Goal: Information Seeking & Learning: Learn about a topic

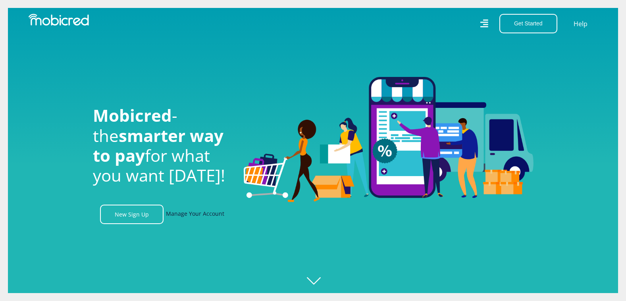
scroll to position [0, 566]
click at [203, 218] on link "Manage Your Account" at bounding box center [195, 214] width 58 height 19
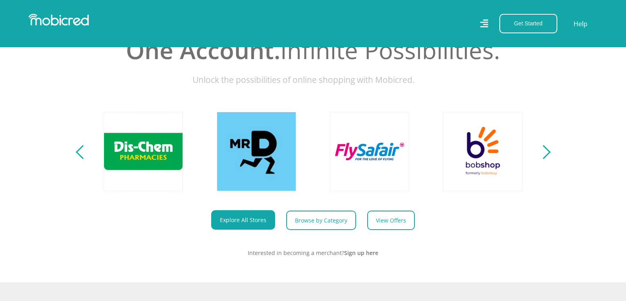
scroll to position [199, 0]
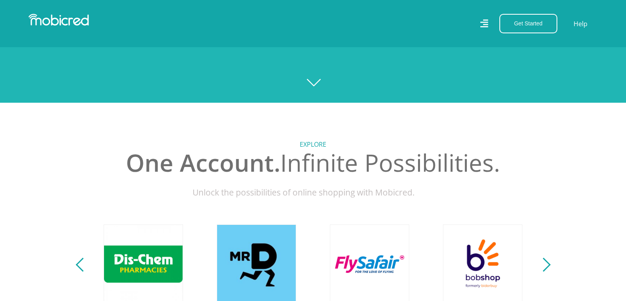
click at [317, 153] on h2 "One Account. Infinite Possibilities." at bounding box center [313, 163] width 441 height 29
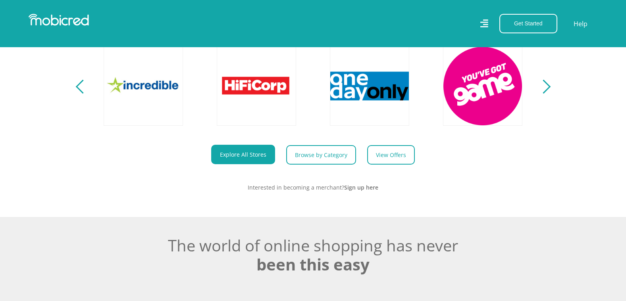
scroll to position [397, 0]
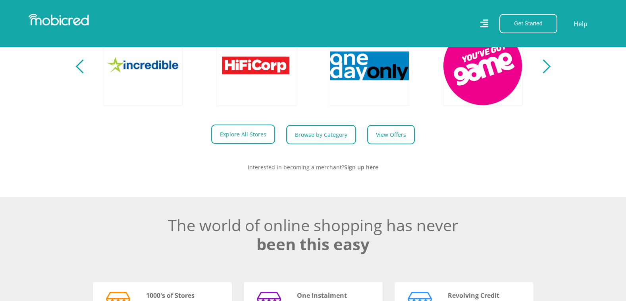
click at [251, 138] on link "Explore All Stores" at bounding box center [243, 134] width 64 height 19
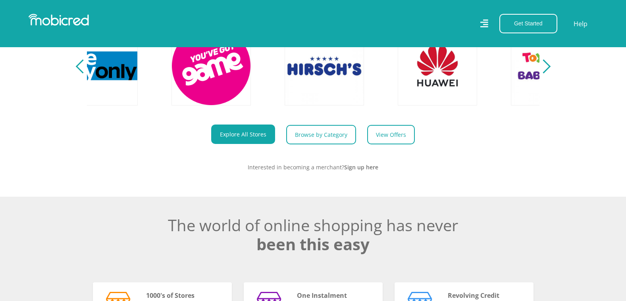
scroll to position [0, 1811]
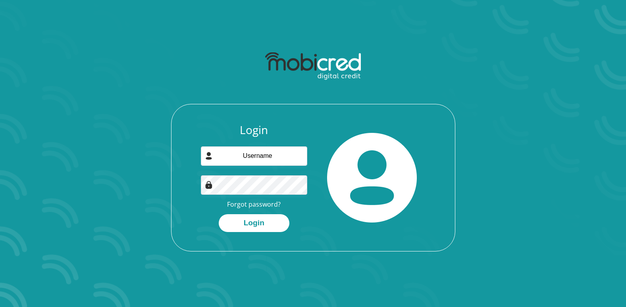
click at [163, 18] on section "Login Forgot password? Login" at bounding box center [313, 153] width 626 height 307
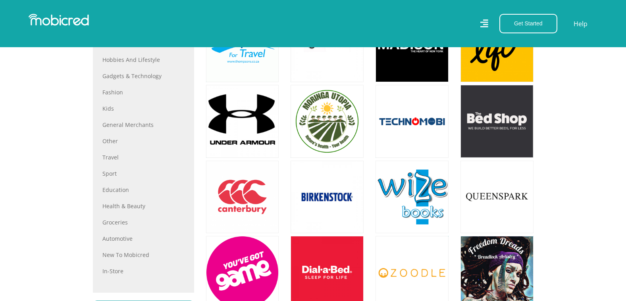
scroll to position [397, 0]
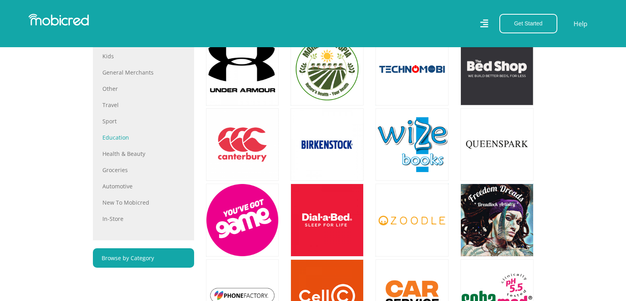
click at [116, 137] on link "Education" at bounding box center [143, 137] width 82 height 8
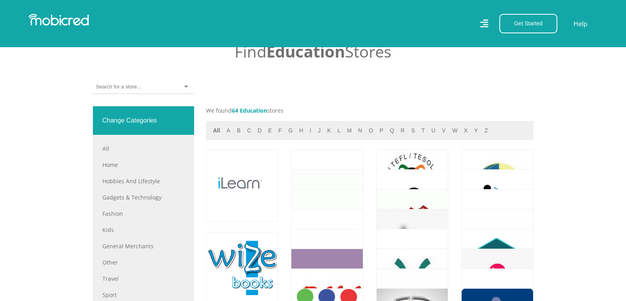
scroll to position [278, 0]
click at [267, 129] on button "e" at bounding box center [270, 131] width 8 height 9
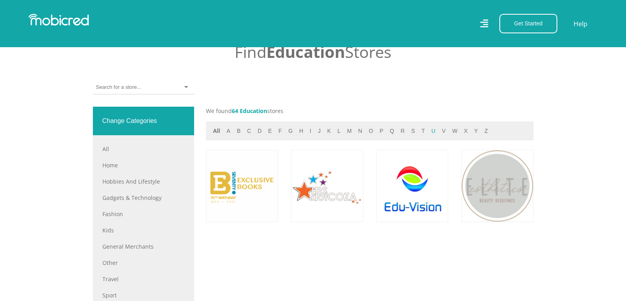
click at [429, 131] on button "u" at bounding box center [433, 131] width 9 height 9
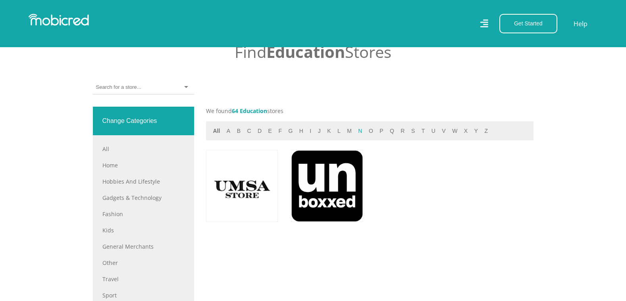
click at [356, 130] on button "n" at bounding box center [360, 131] width 9 height 9
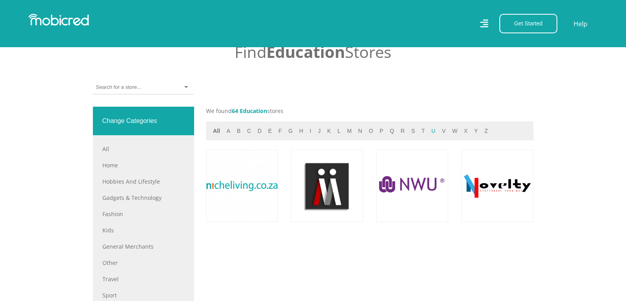
click at [429, 133] on button "u" at bounding box center [433, 131] width 9 height 9
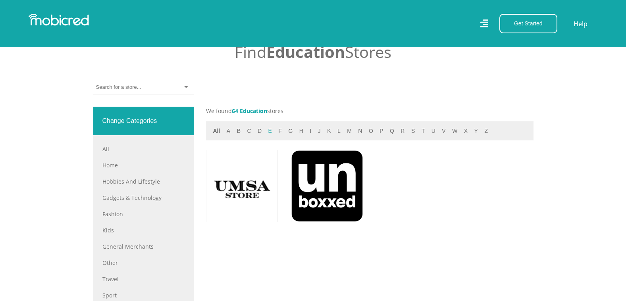
click at [268, 133] on button "e" at bounding box center [270, 131] width 8 height 9
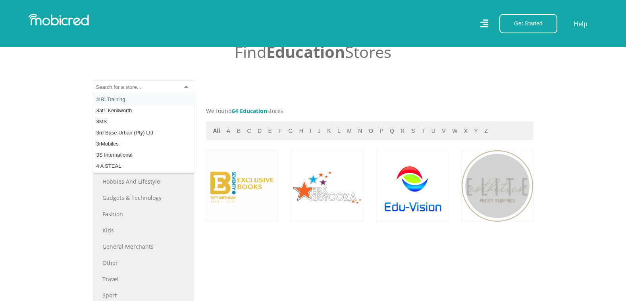
click at [118, 87] on input "select-one" at bounding box center [118, 87] width 45 height 7
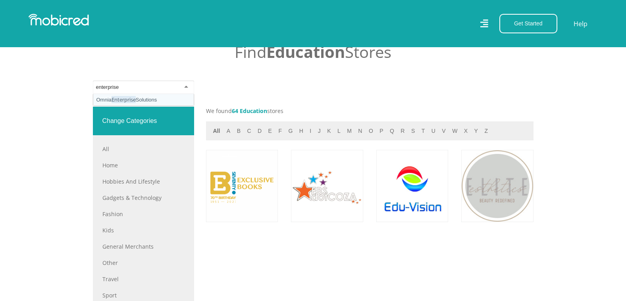
type input "enterprise"
click at [11, 137] on section "STORES Find Education Stores Omnia Enterprise Solutions Change Categories All A…" at bounding box center [313, 233] width 626 height 455
click at [51, 112] on section "STORES Find Education Stores Omnia Enterprise Solutions Change Categories All A…" at bounding box center [313, 233] width 626 height 455
click at [429, 129] on button "u" at bounding box center [433, 131] width 9 height 9
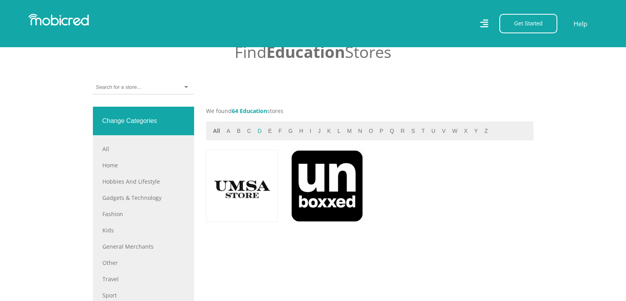
click at [259, 130] on button "d" at bounding box center [259, 131] width 9 height 9
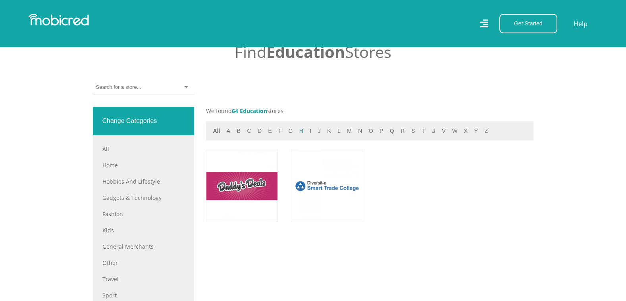
click at [297, 131] on button "h" at bounding box center [301, 131] width 9 height 9
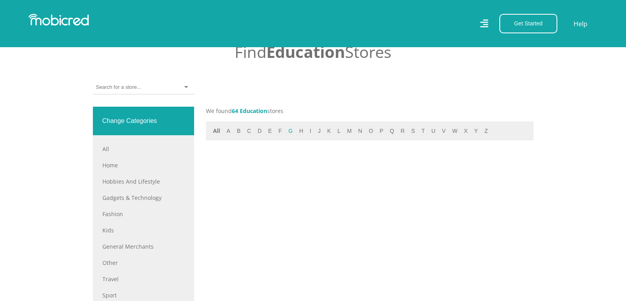
click at [286, 132] on button "g" at bounding box center [290, 131] width 9 height 9
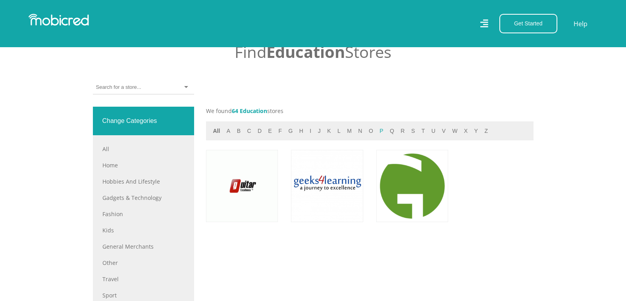
click at [378, 131] on button "p" at bounding box center [381, 131] width 8 height 9
